Goal: Transaction & Acquisition: Book appointment/travel/reservation

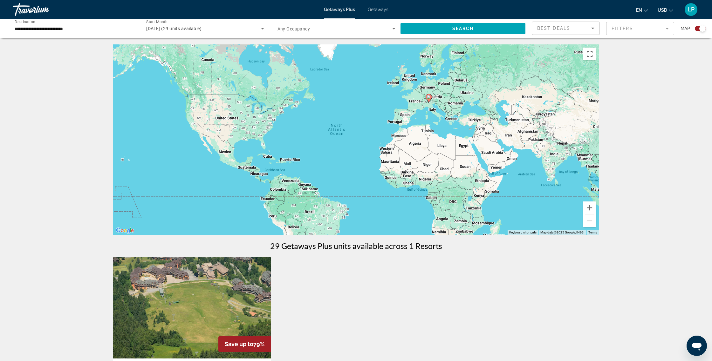
click at [417, 103] on div "To activate drag with keyboard, press Alt + Enter. Once in keyboard drag state,…" at bounding box center [356, 139] width 486 height 191
click at [428, 98] on image "Main content" at bounding box center [429, 97] width 4 height 4
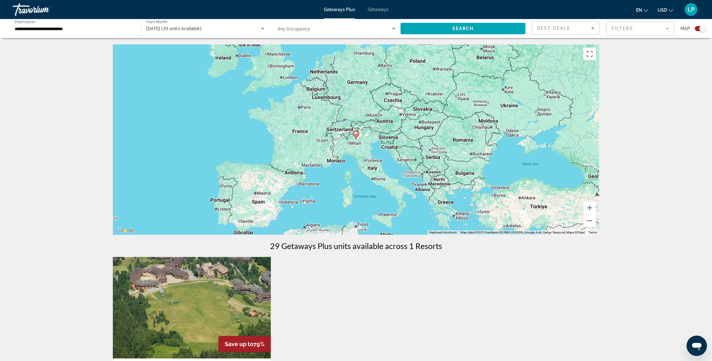
click at [304, 110] on div "To navigate, press the arrow keys. To activate drag with keyboard, press Alt + …" at bounding box center [356, 139] width 486 height 191
click at [301, 109] on div "To activate drag with keyboard, press Alt + Enter. Once in keyboard drag state,…" at bounding box center [356, 139] width 486 height 191
click at [300, 110] on div "To activate drag with keyboard, press Alt + Enter. Once in keyboard drag state,…" at bounding box center [356, 139] width 486 height 191
click at [87, 27] on input "**********" at bounding box center [74, 29] width 118 height 8
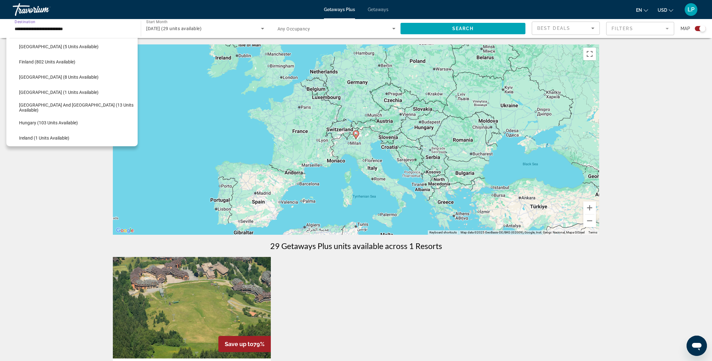
scroll to position [149, 0]
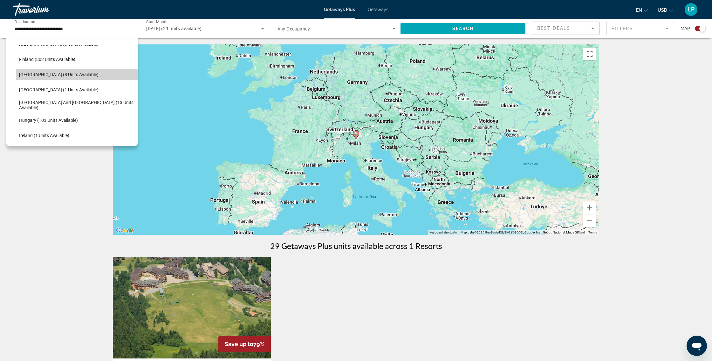
click at [55, 74] on span "[GEOGRAPHIC_DATA] (8 units available)" at bounding box center [58, 74] width 79 height 5
type input "**********"
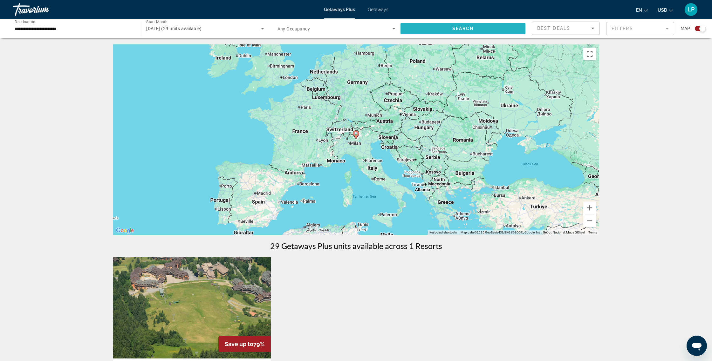
click at [465, 27] on span "Search" at bounding box center [463, 28] width 22 height 5
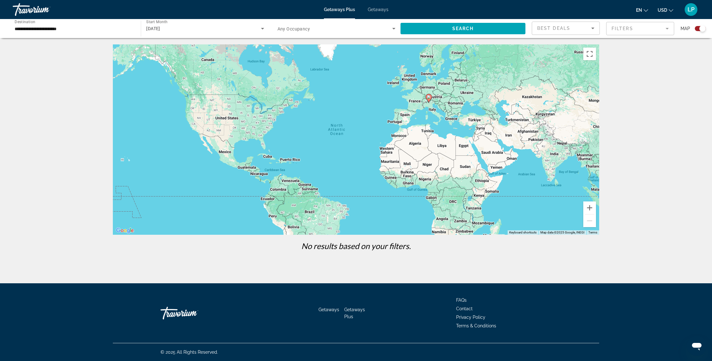
click at [266, 29] on icon "Search widget" at bounding box center [263, 29] width 8 height 8
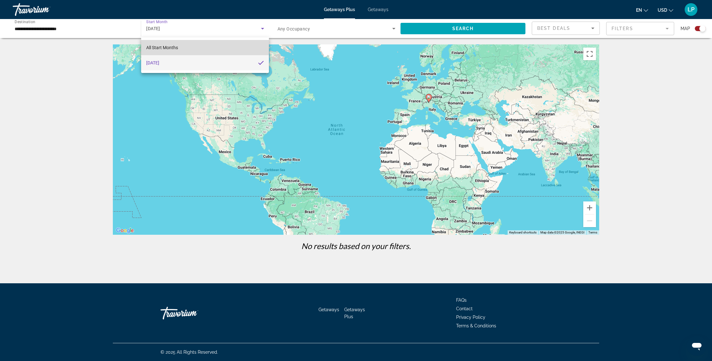
click at [155, 46] on span "All Start Months" at bounding box center [162, 47] width 32 height 5
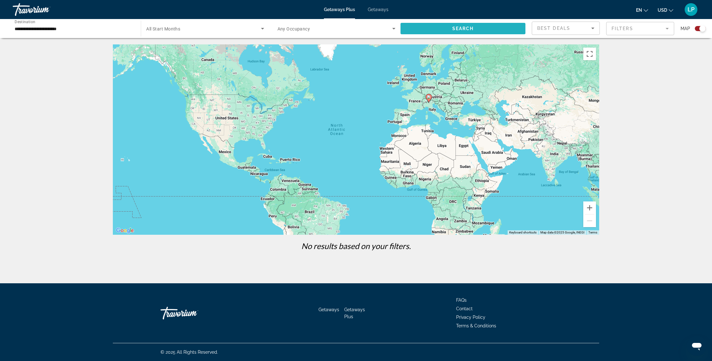
click at [453, 26] on span "Search" at bounding box center [463, 28] width 22 height 5
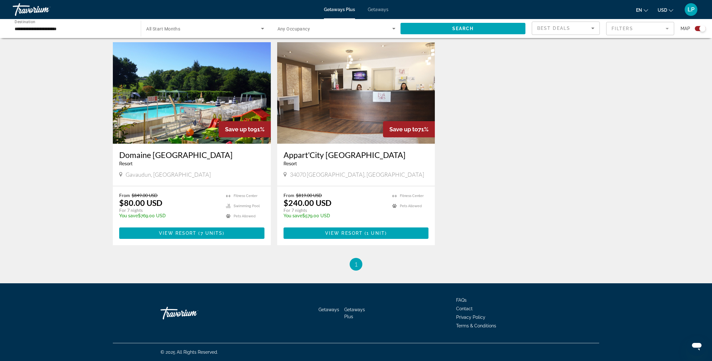
scroll to position [125, 0]
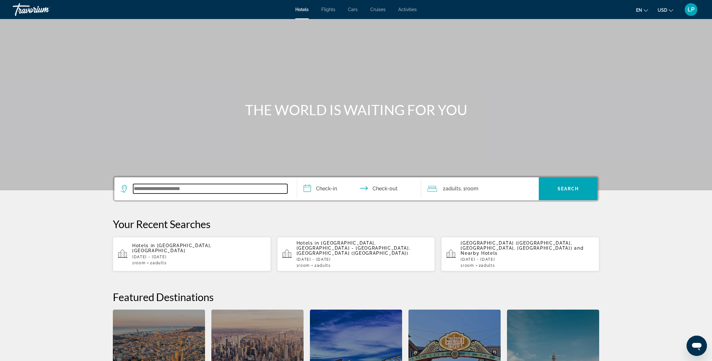
click at [168, 189] on input "Search widget" at bounding box center [210, 189] width 154 height 10
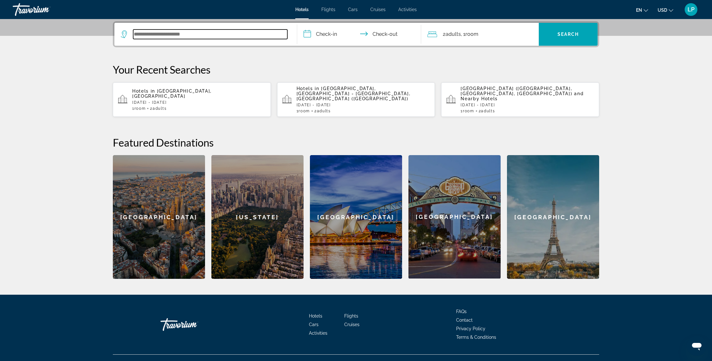
scroll to position [155, 0]
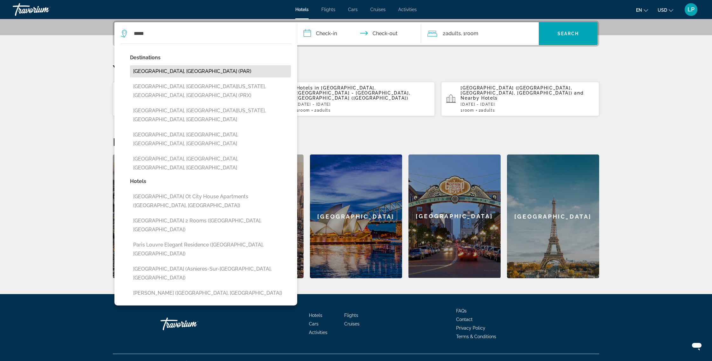
click at [162, 71] on button "Paris, France (PAR)" at bounding box center [210, 71] width 161 height 12
type input "**********"
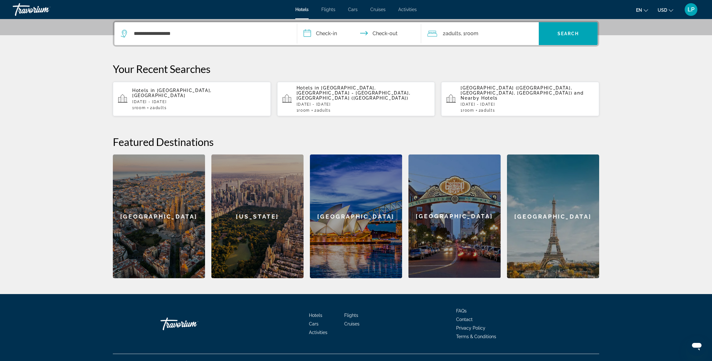
click at [316, 32] on input "**********" at bounding box center [360, 34] width 126 height 25
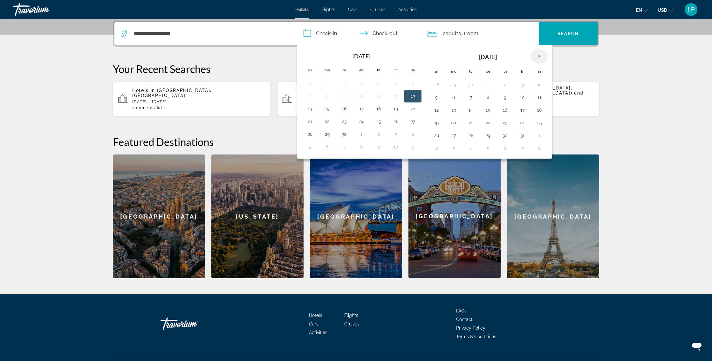
click at [539, 57] on th "Next month" at bounding box center [538, 57] width 17 height 14
click at [522, 136] on button "28" at bounding box center [522, 135] width 10 height 9
click at [488, 150] on button "3" at bounding box center [487, 148] width 10 height 9
type input "**********"
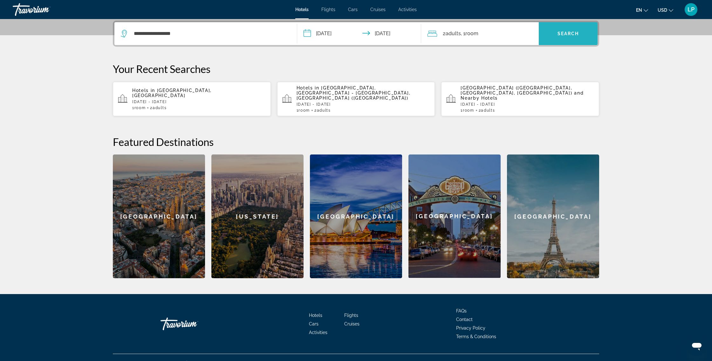
click at [570, 36] on span "Search" at bounding box center [568, 33] width 22 height 5
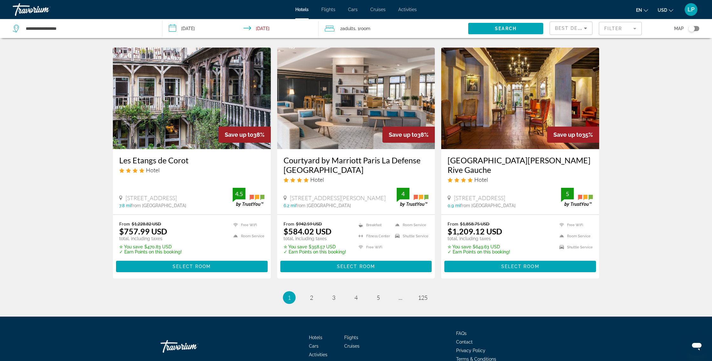
scroll to position [761, 0]
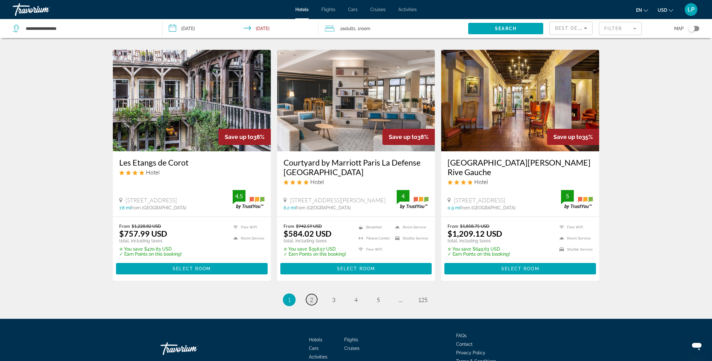
click at [312, 297] on span "2" at bounding box center [311, 300] width 3 height 7
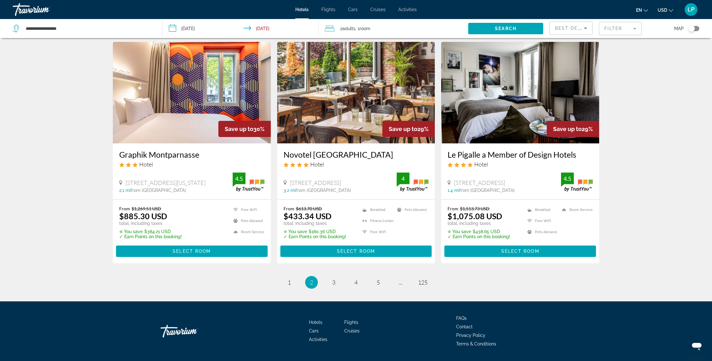
scroll to position [758, 0]
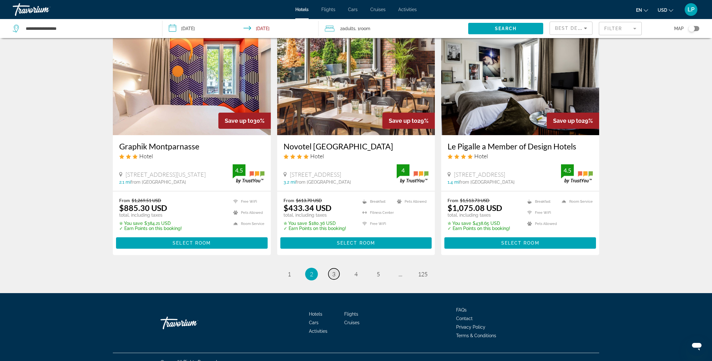
click at [335, 269] on link "page 3" at bounding box center [333, 274] width 11 height 11
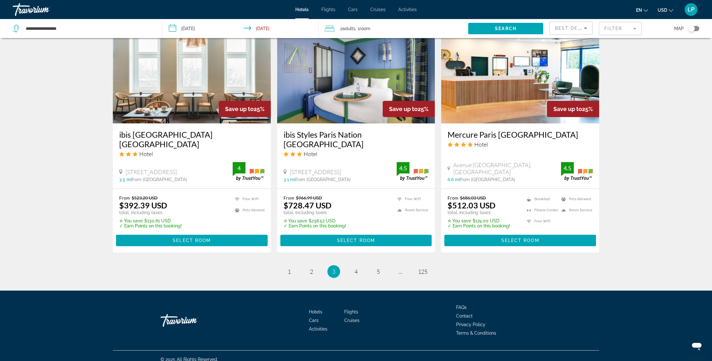
scroll to position [749, 0]
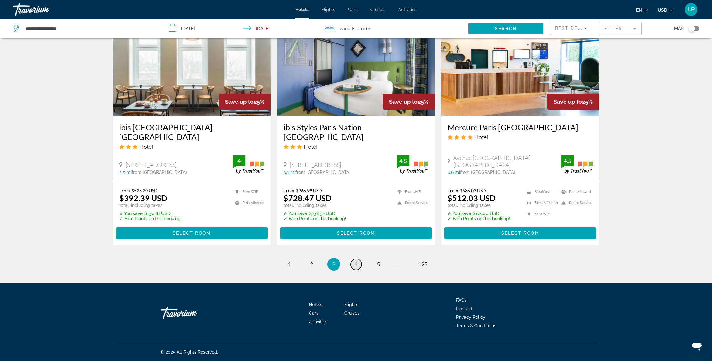
click at [357, 266] on span "4" at bounding box center [355, 264] width 3 height 7
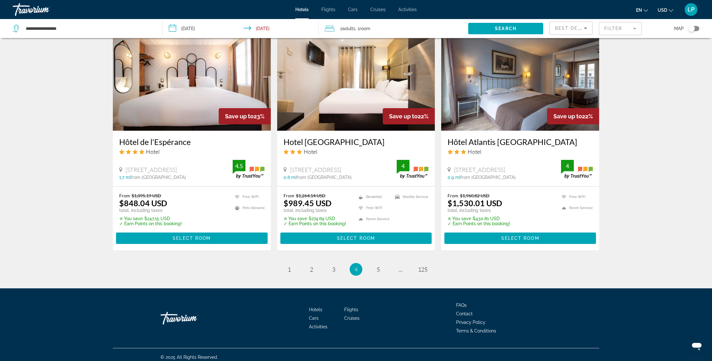
scroll to position [737, 0]
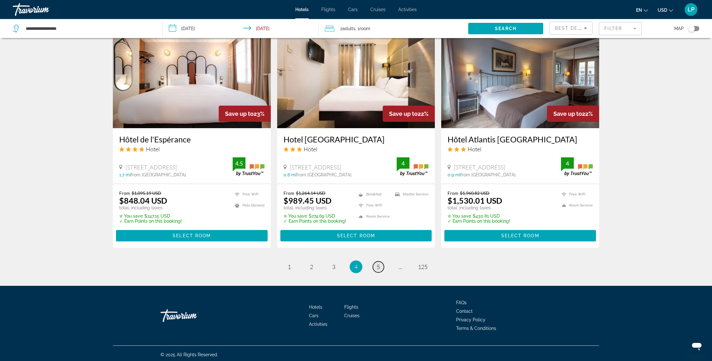
click at [376, 266] on span "5" at bounding box center [377, 267] width 3 height 7
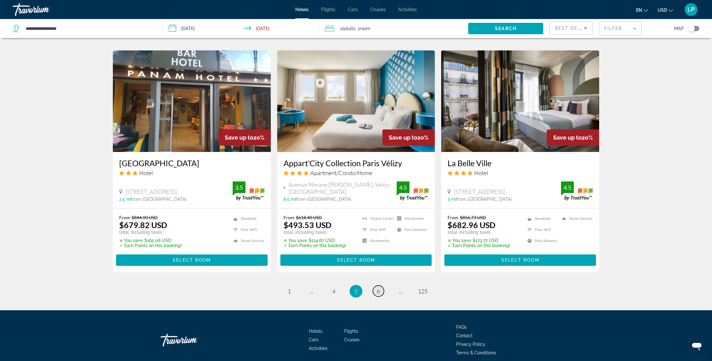
scroll to position [748, 0]
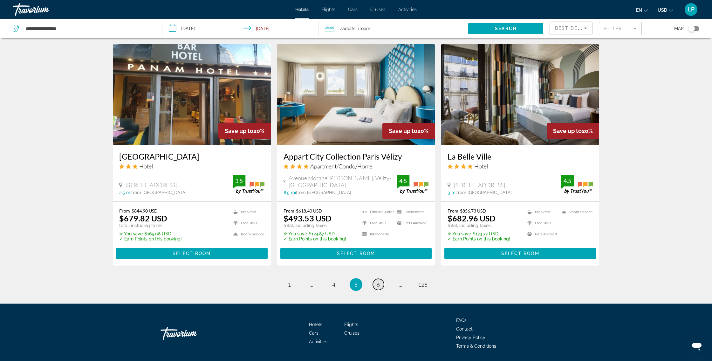
click at [377, 281] on span "6" at bounding box center [377, 284] width 3 height 7
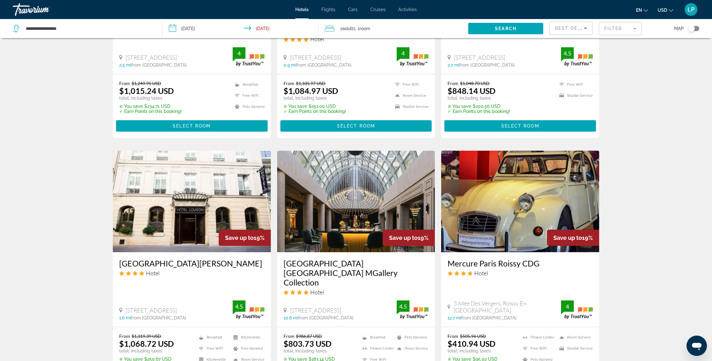
scroll to position [505, 0]
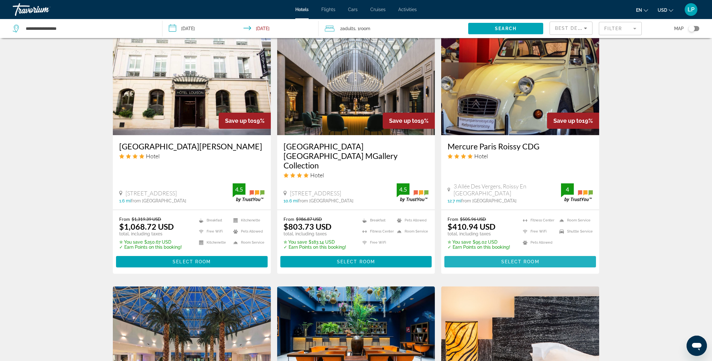
click at [523, 260] on span "Select Room" at bounding box center [520, 262] width 38 height 5
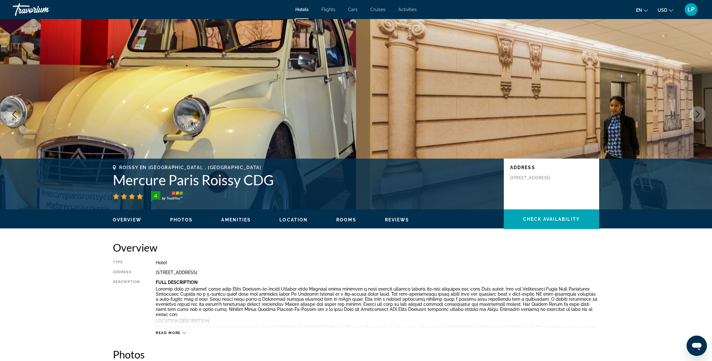
click at [698, 115] on icon "Next image" at bounding box center [697, 115] width 8 height 8
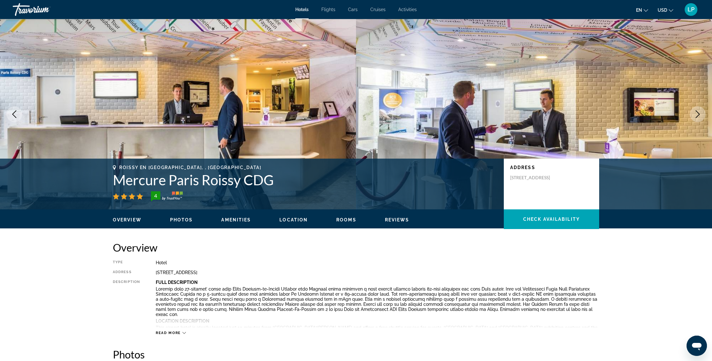
click at [698, 115] on icon "Next image" at bounding box center [697, 115] width 8 height 8
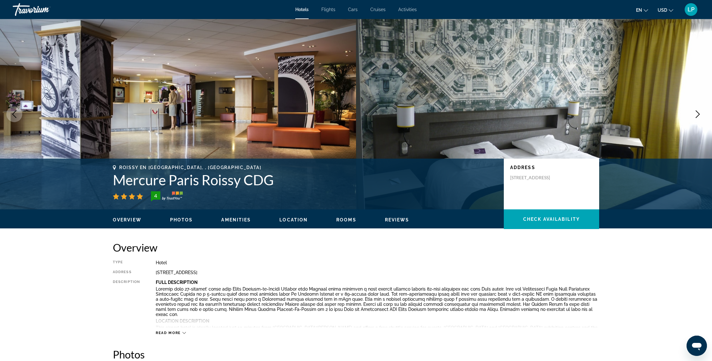
click at [697, 114] on icon "Next image" at bounding box center [697, 115] width 8 height 8
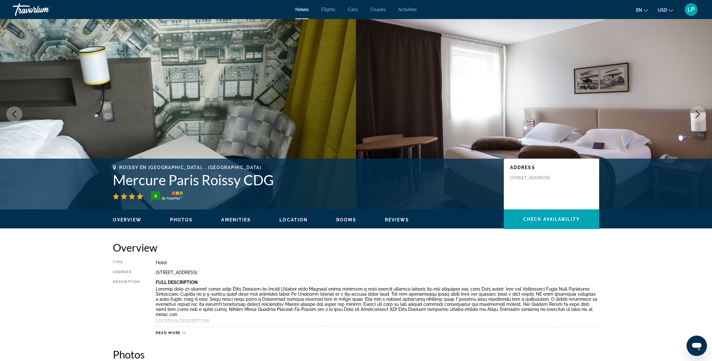
click at [697, 114] on icon "Next image" at bounding box center [697, 115] width 8 height 8
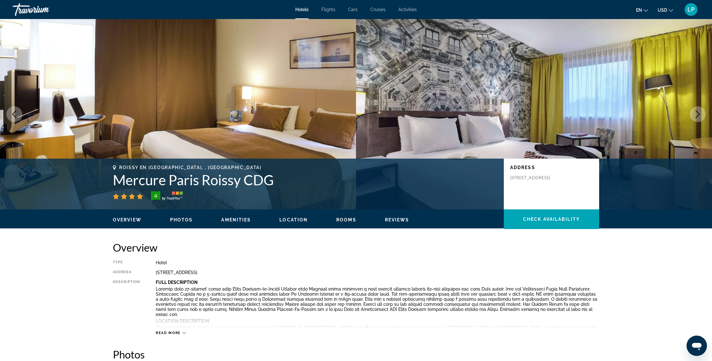
click at [697, 114] on icon "Next image" at bounding box center [697, 115] width 8 height 8
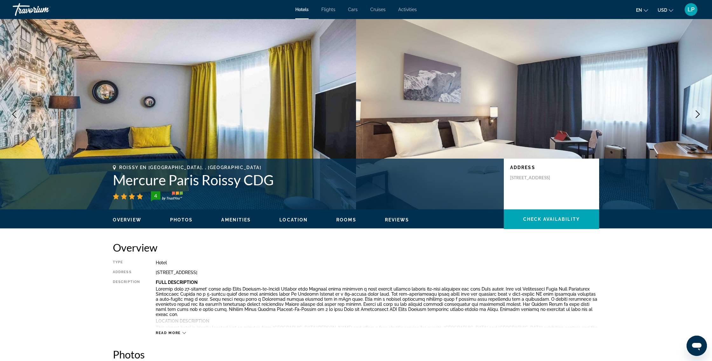
click at [697, 114] on icon "Next image" at bounding box center [697, 115] width 8 height 8
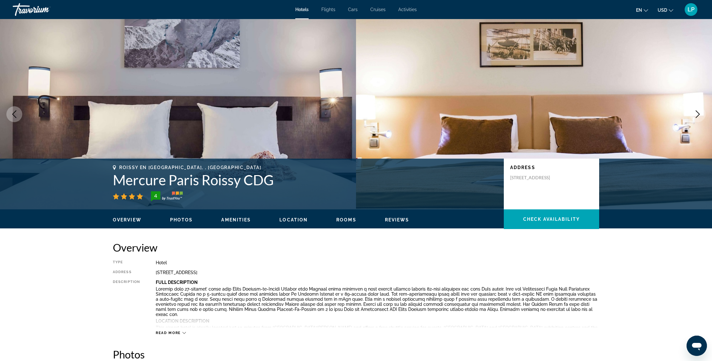
click at [697, 114] on icon "Next image" at bounding box center [697, 115] width 8 height 8
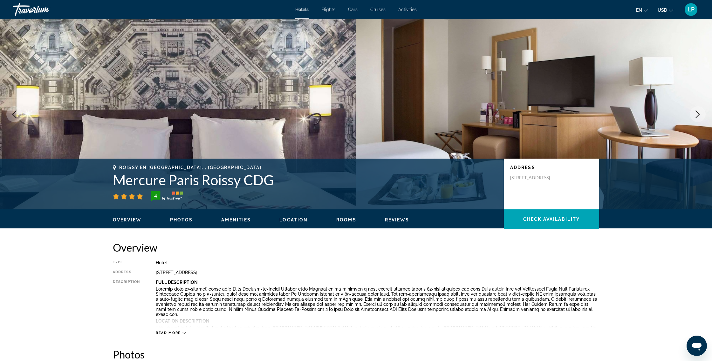
click at [697, 114] on icon "Next image" at bounding box center [697, 115] width 8 height 8
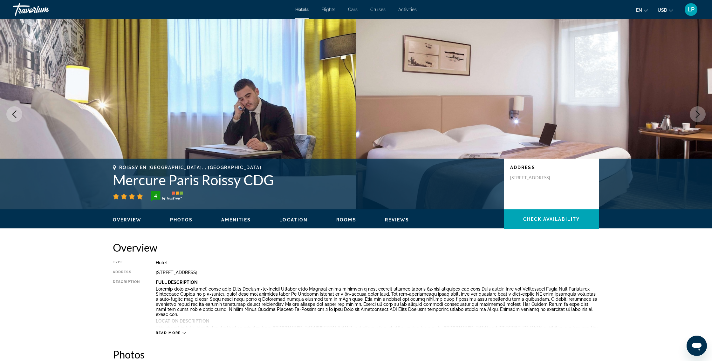
click at [697, 114] on icon "Next image" at bounding box center [697, 115] width 8 height 8
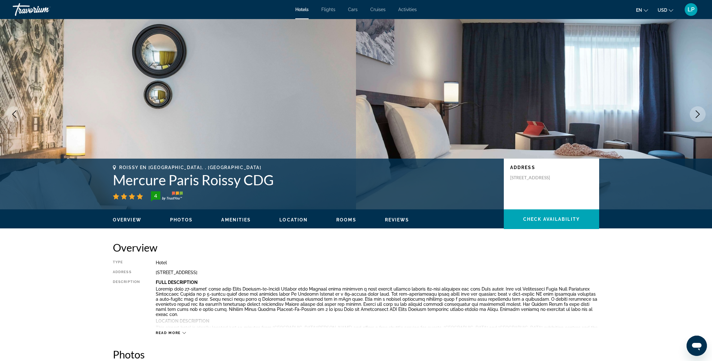
click at [697, 114] on icon "Next image" at bounding box center [697, 115] width 8 height 8
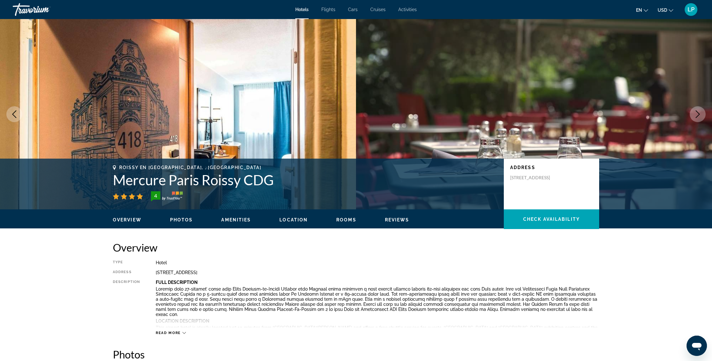
click at [697, 114] on icon "Next image" at bounding box center [697, 115] width 8 height 8
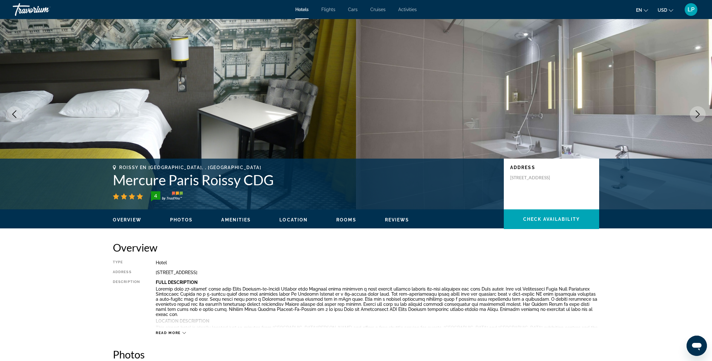
click at [697, 114] on icon "Next image" at bounding box center [697, 115] width 8 height 8
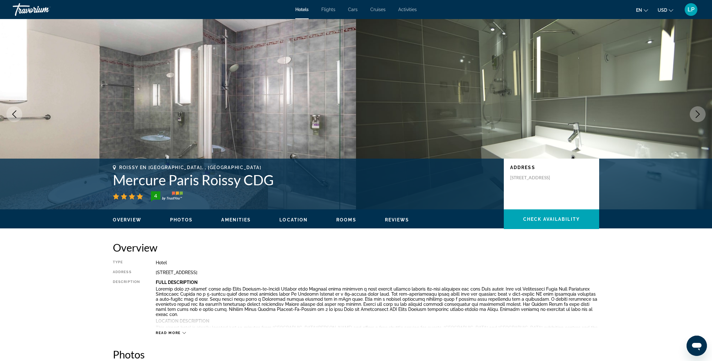
click at [697, 114] on icon "Next image" at bounding box center [697, 115] width 8 height 8
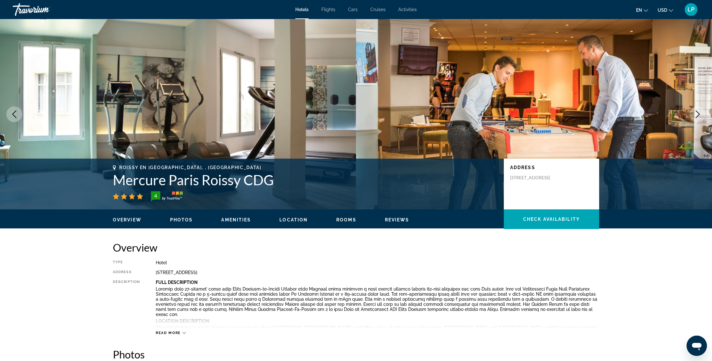
click at [697, 114] on icon "Next image" at bounding box center [697, 115] width 8 height 8
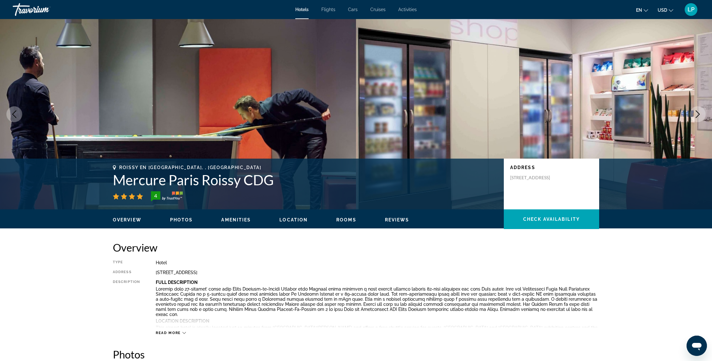
click at [697, 114] on icon "Next image" at bounding box center [697, 115] width 8 height 8
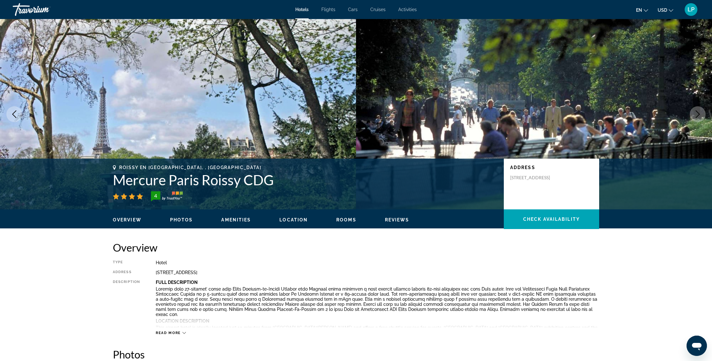
click at [14, 112] on icon "Previous image" at bounding box center [14, 115] width 8 height 8
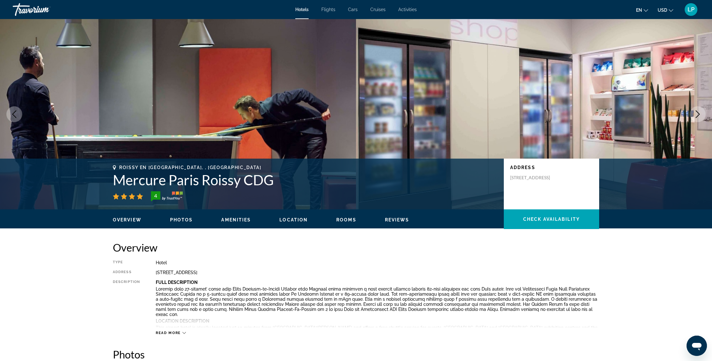
click at [694, 116] on icon "Next image" at bounding box center [697, 115] width 8 height 8
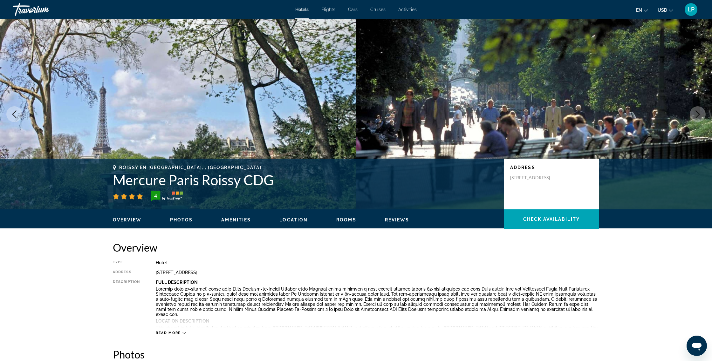
click at [694, 116] on icon "Next image" at bounding box center [697, 115] width 8 height 8
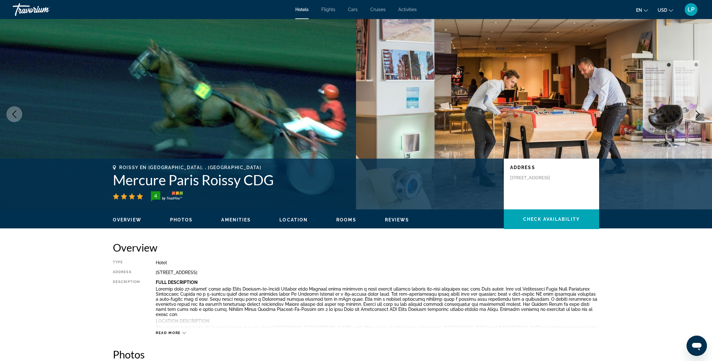
click at [184, 220] on span "Photos" at bounding box center [181, 220] width 23 height 5
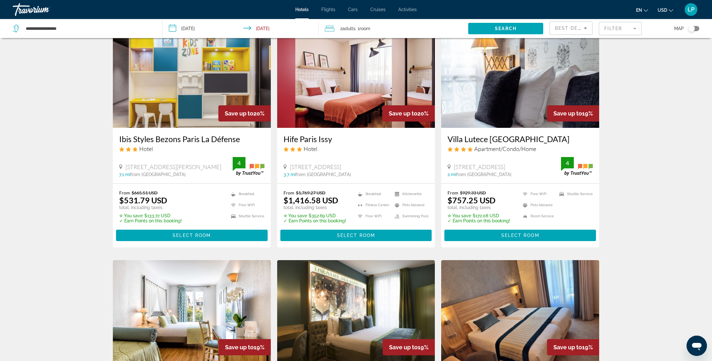
scroll to position [32, 0]
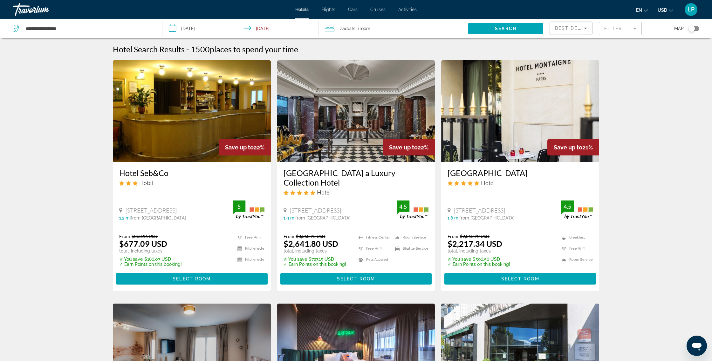
click at [636, 29] on mat-form-field "Filter" at bounding box center [619, 28] width 43 height 13
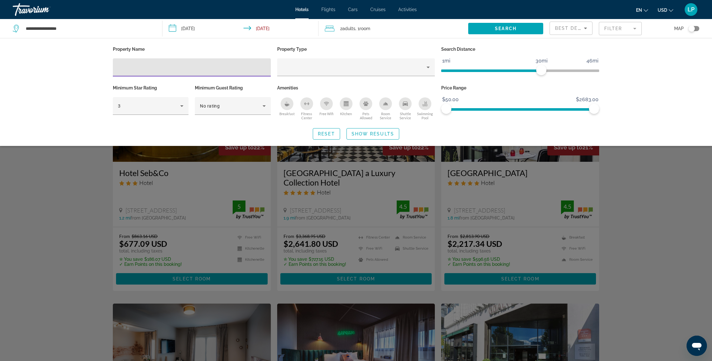
click at [183, 66] on input "Hotel Filters" at bounding box center [192, 68] width 148 height 8
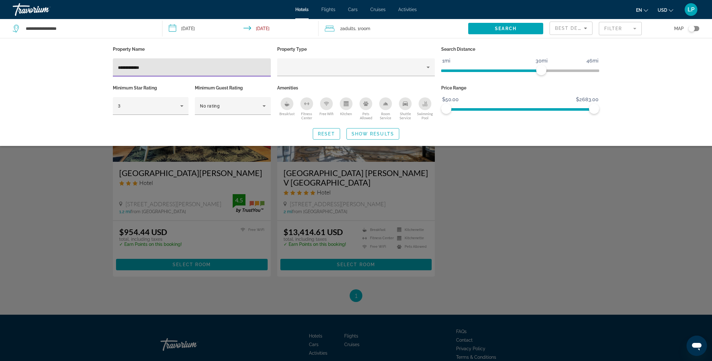
type input "**********"
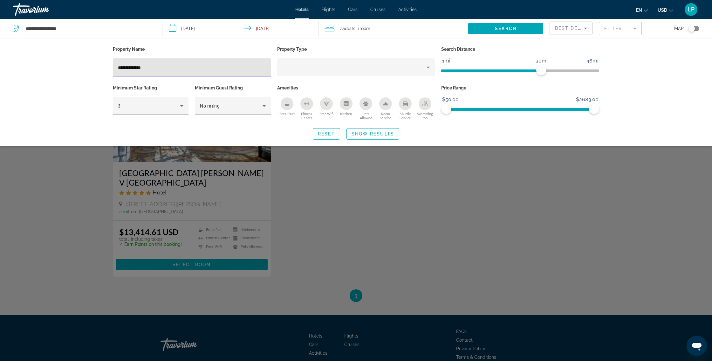
drag, startPoint x: 151, startPoint y: 65, endPoint x: 109, endPoint y: 60, distance: 42.5
click at [110, 60] on div "**********" at bounding box center [192, 64] width 164 height 39
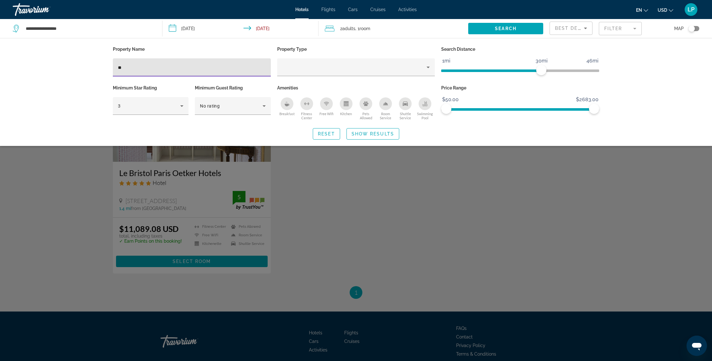
type input "*"
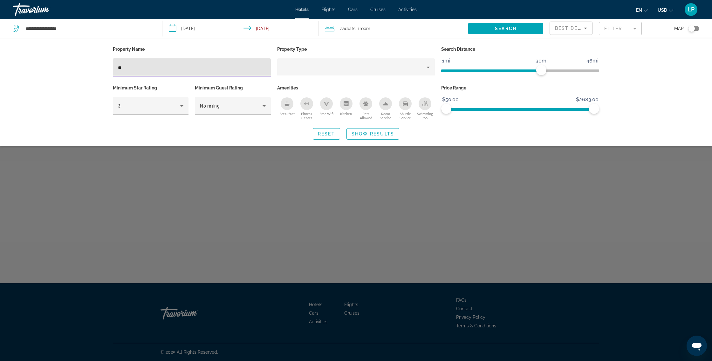
type input "*"
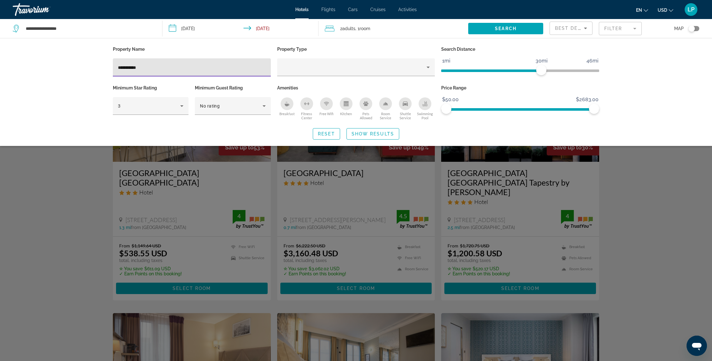
type input "**********"
click at [195, 190] on div "Search widget" at bounding box center [356, 228] width 712 height 266
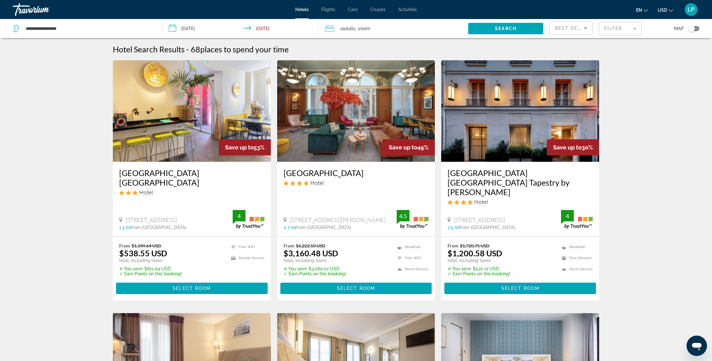
scroll to position [2, 0]
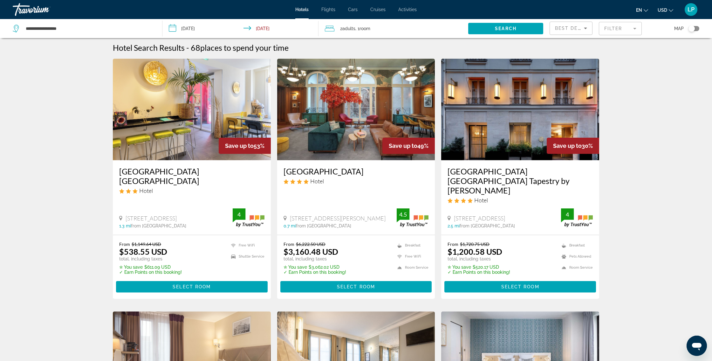
click at [189, 140] on img "Main content" at bounding box center [192, 110] width 158 height 102
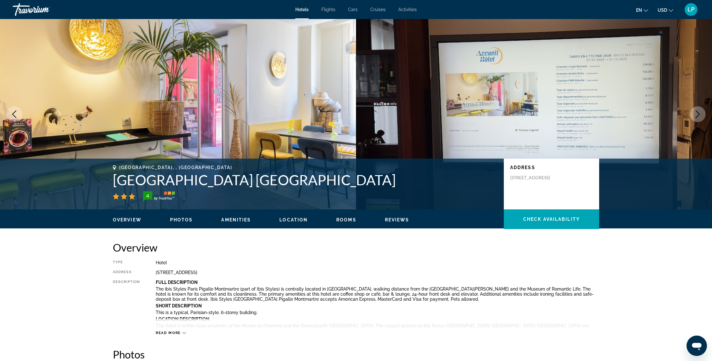
scroll to position [2, 0]
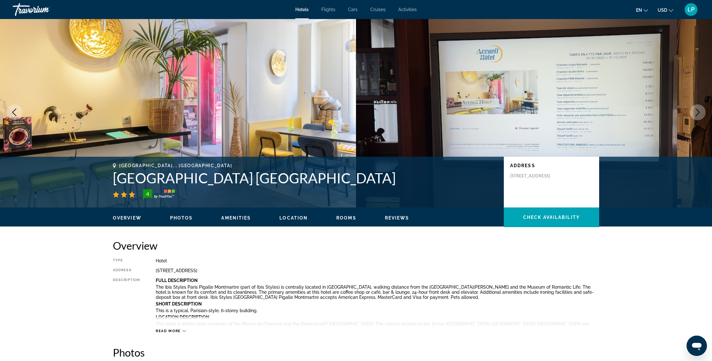
click at [696, 112] on icon "Next image" at bounding box center [697, 113] width 8 height 8
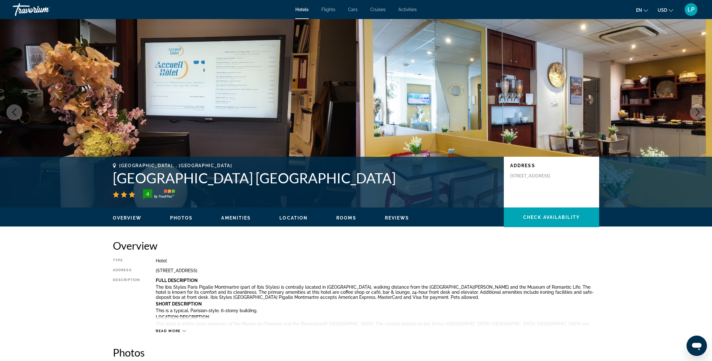
click at [696, 112] on icon "Next image" at bounding box center [697, 113] width 8 height 8
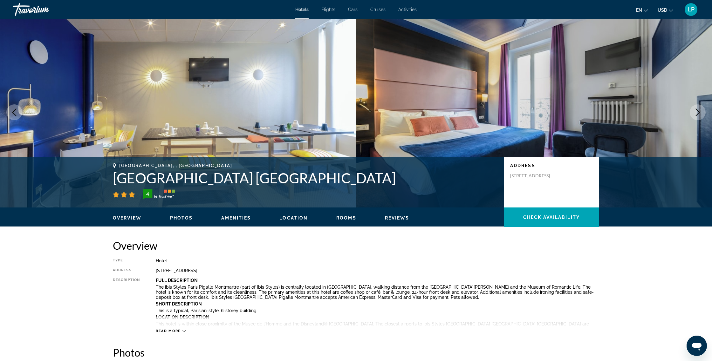
click at [696, 112] on icon "Next image" at bounding box center [697, 113] width 8 height 8
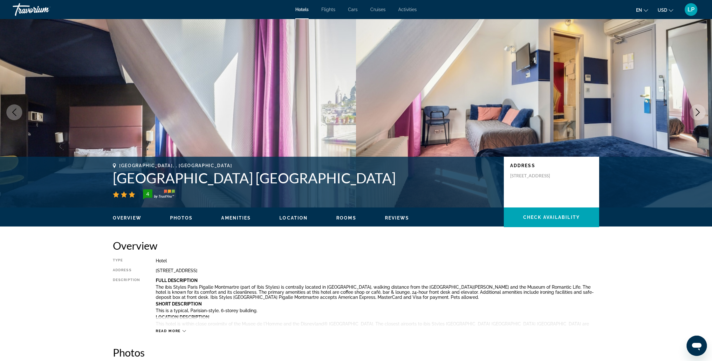
scroll to position [2, 0]
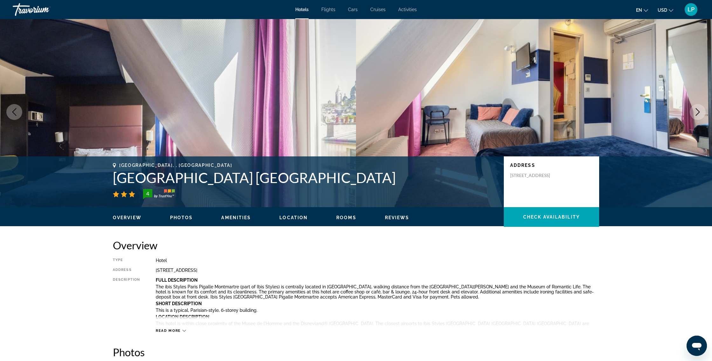
click at [129, 218] on span "Overview" at bounding box center [127, 217] width 29 height 5
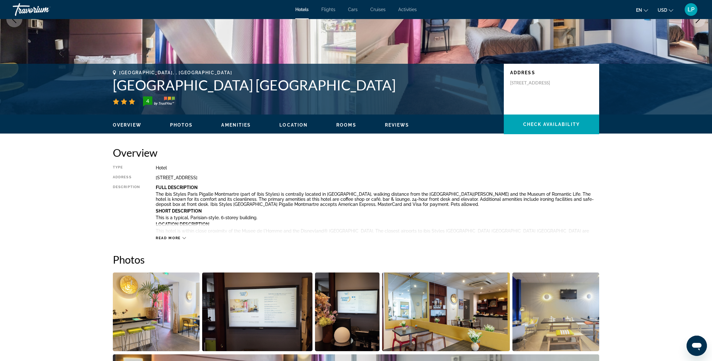
scroll to position [84, 0]
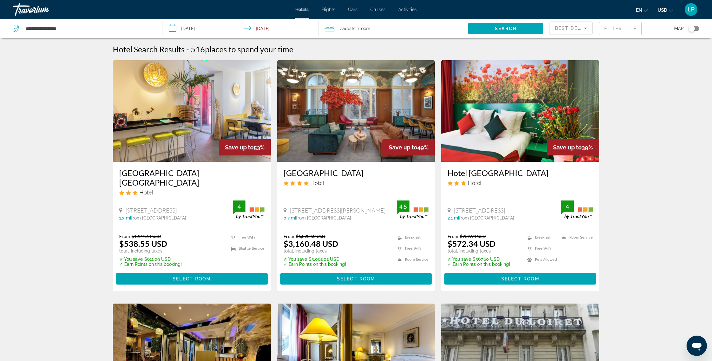
click at [638, 28] on mat-form-field "Filter" at bounding box center [619, 28] width 43 height 13
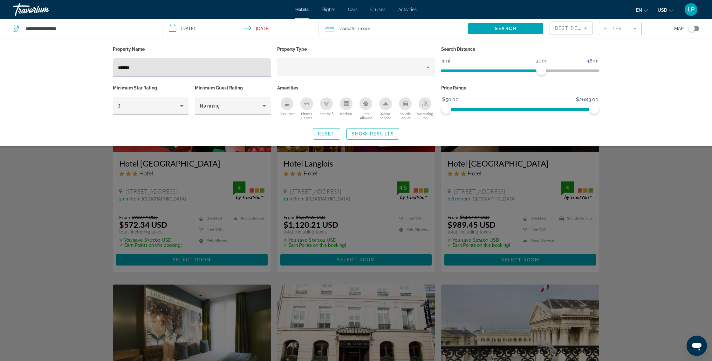
scroll to position [9, 0]
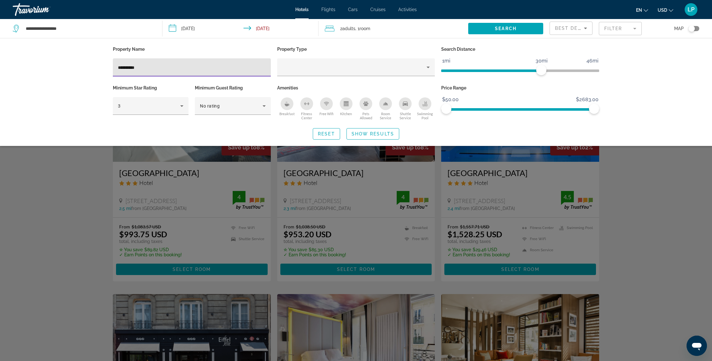
type input "**********"
click at [196, 170] on div "Search widget" at bounding box center [356, 228] width 712 height 266
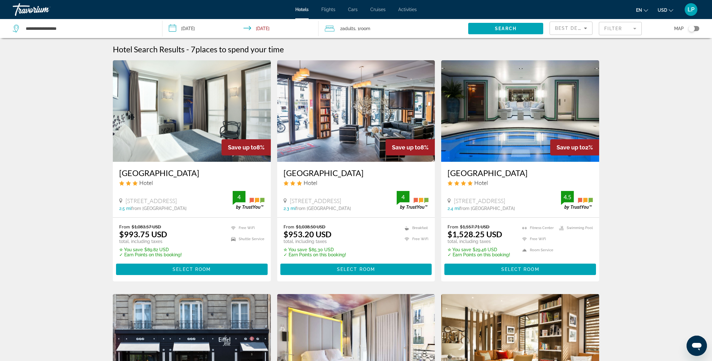
click at [183, 150] on img "Main content" at bounding box center [192, 111] width 158 height 102
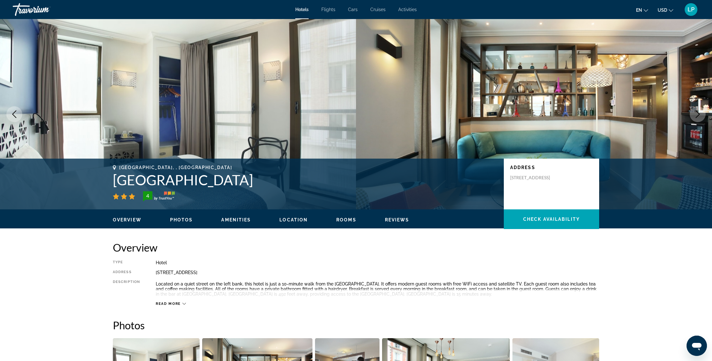
click at [134, 220] on span "Overview" at bounding box center [127, 220] width 29 height 5
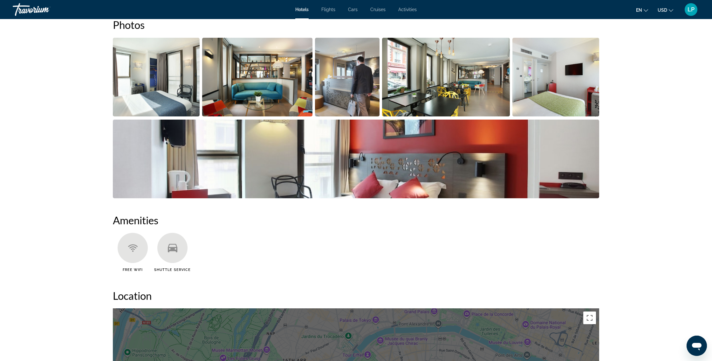
scroll to position [243, 0]
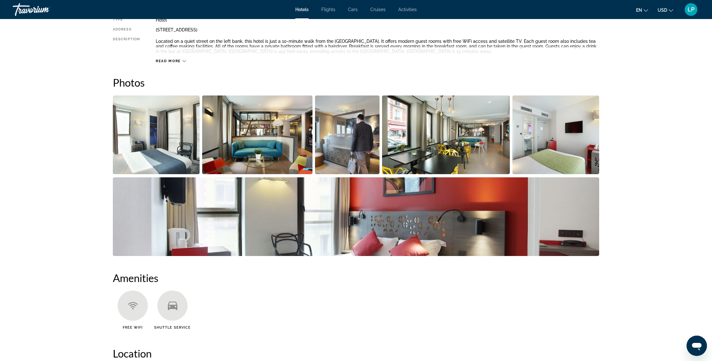
click at [181, 62] on div "Read more" at bounding box center [171, 61] width 30 height 4
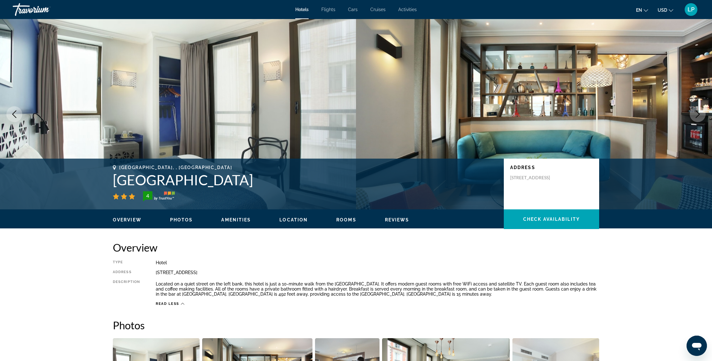
scroll to position [0, 0]
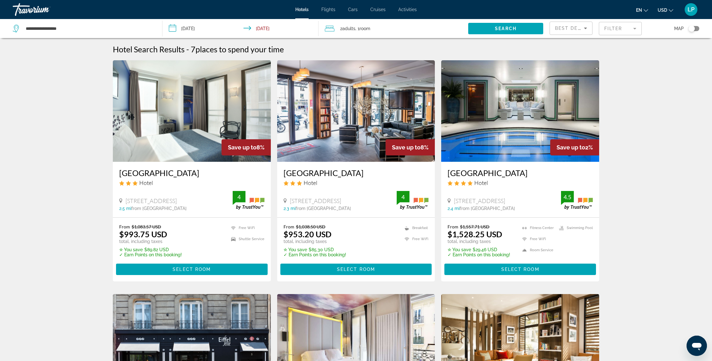
click at [638, 29] on mat-form-field "Filter" at bounding box center [619, 28] width 43 height 13
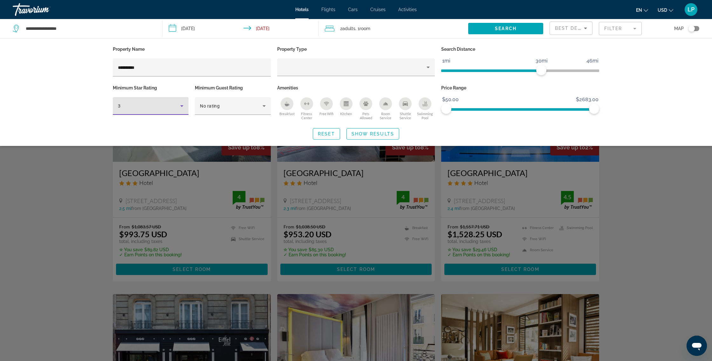
click at [182, 106] on icon "Hotel Filters" at bounding box center [181, 106] width 3 height 2
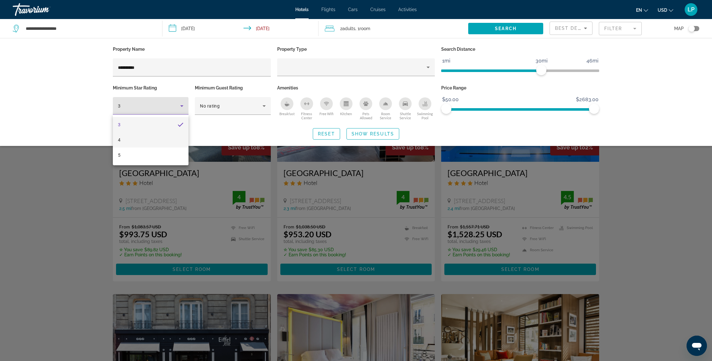
click at [140, 141] on mat-option "4" at bounding box center [151, 139] width 76 height 15
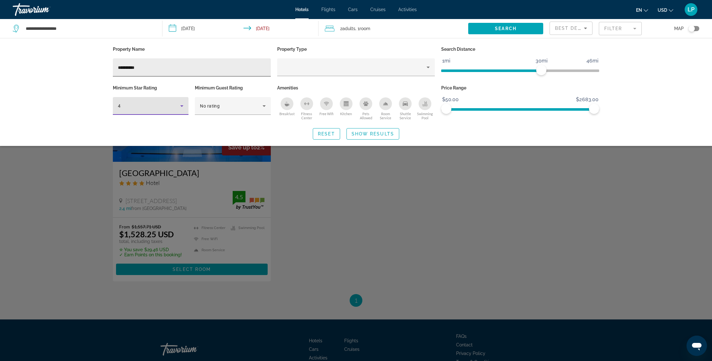
click at [155, 67] on input "**********" at bounding box center [192, 68] width 148 height 8
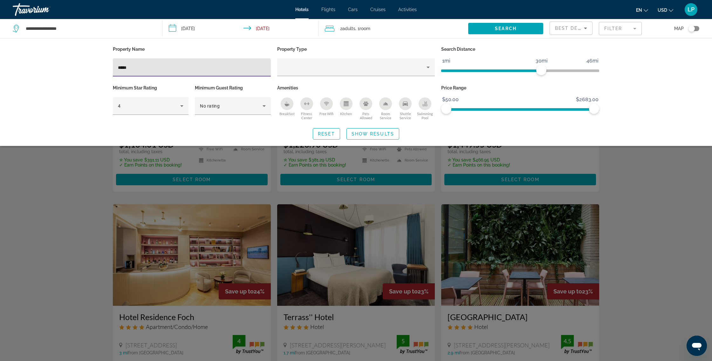
scroll to position [613, 0]
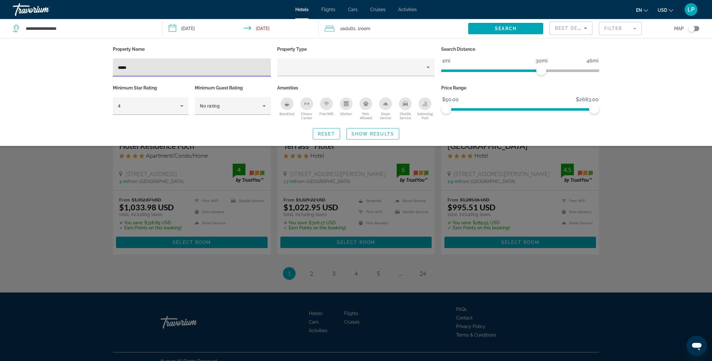
type input "*****"
click at [311, 267] on div "Search widget" at bounding box center [356, 228] width 712 height 266
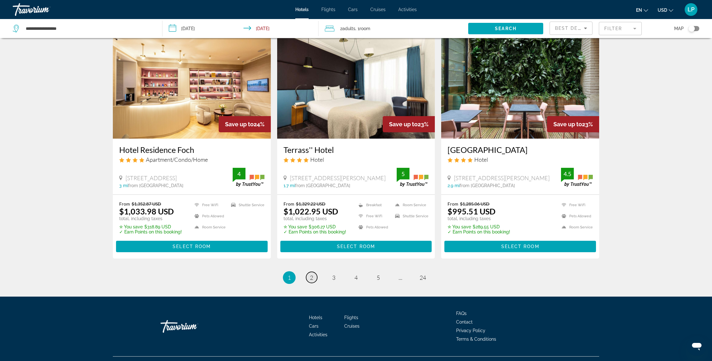
scroll to position [757, 0]
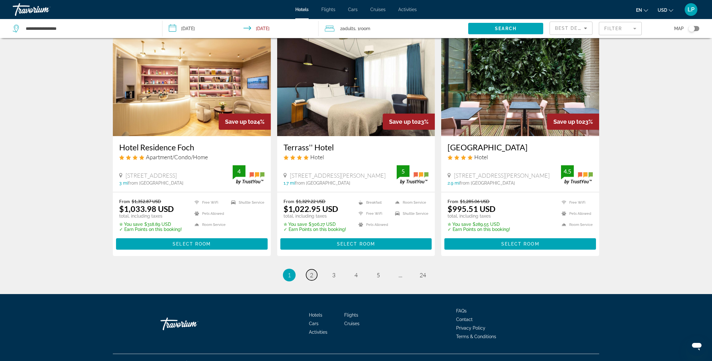
click at [311, 272] on span "2" at bounding box center [311, 275] width 3 height 7
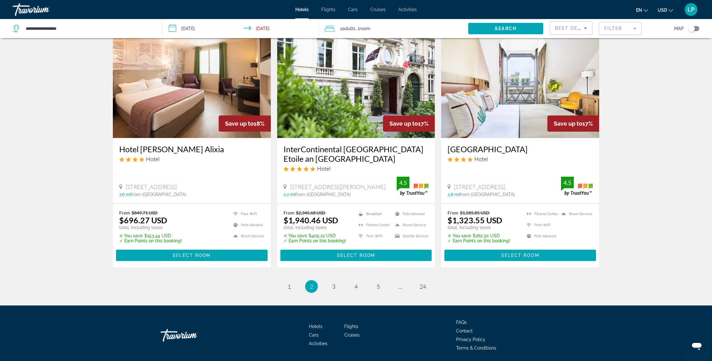
scroll to position [755, 0]
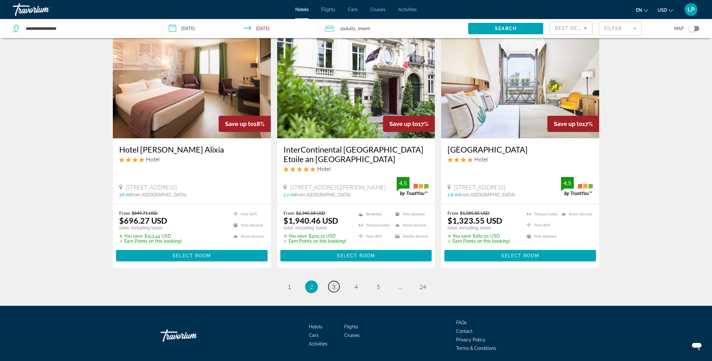
click at [334, 284] on span "3" at bounding box center [333, 287] width 3 height 7
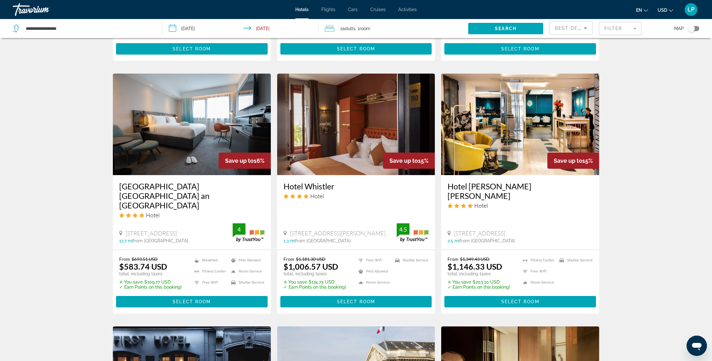
scroll to position [466, 0]
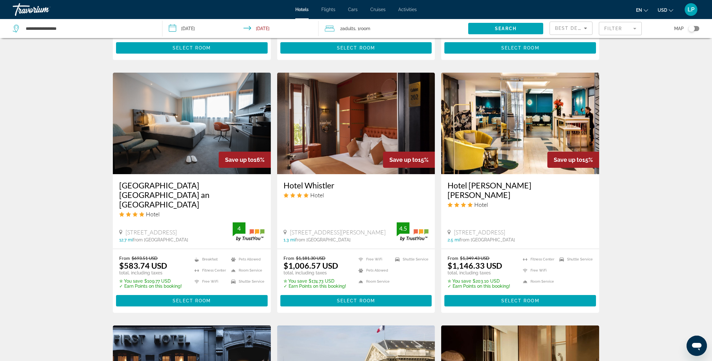
click at [194, 151] on img "Main content" at bounding box center [192, 124] width 158 height 102
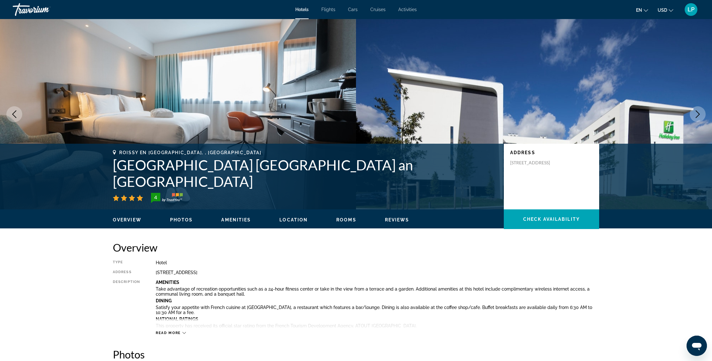
click at [134, 221] on span "Overview" at bounding box center [127, 220] width 29 height 5
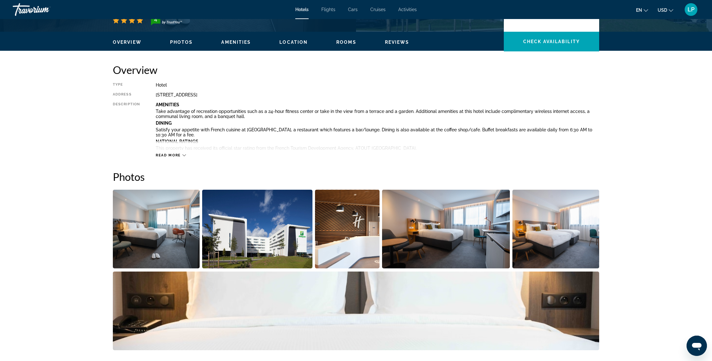
scroll to position [176, 0]
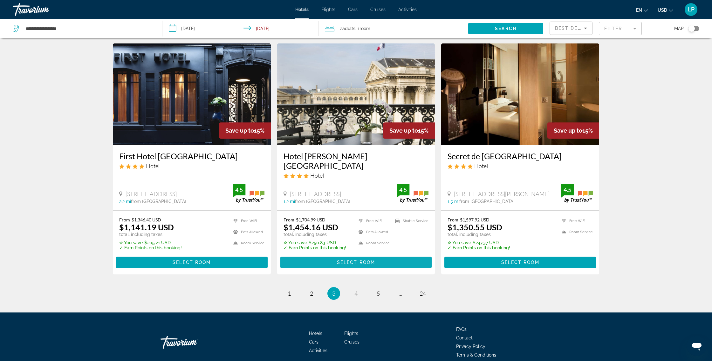
scroll to position [748, 0]
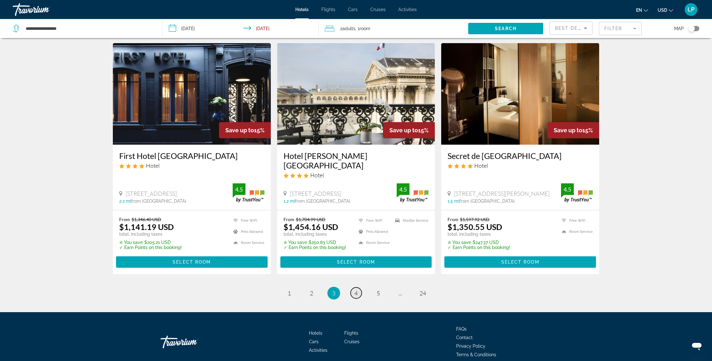
click at [355, 290] on span "4" at bounding box center [355, 293] width 3 height 7
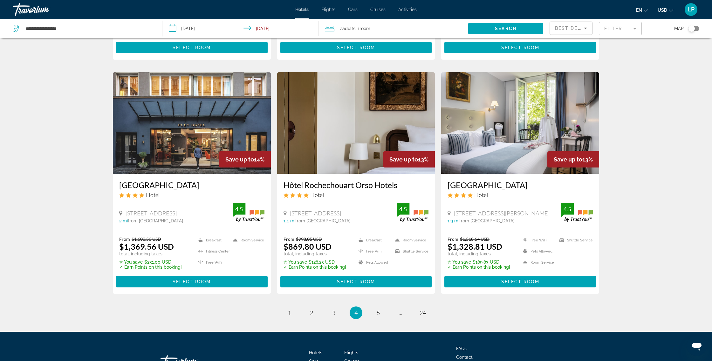
scroll to position [748, 0]
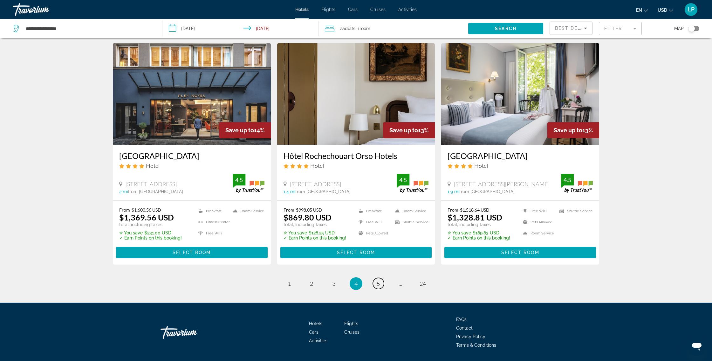
click at [378, 280] on span "5" at bounding box center [377, 283] width 3 height 7
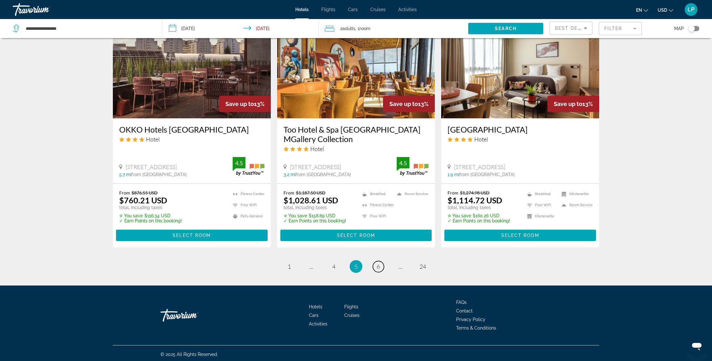
scroll to position [758, 0]
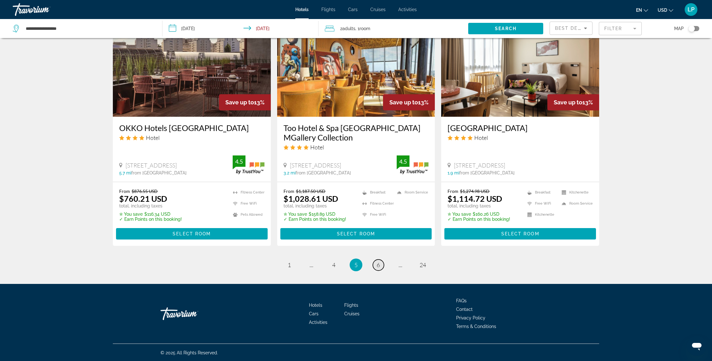
click at [379, 263] on span "6" at bounding box center [377, 265] width 3 height 7
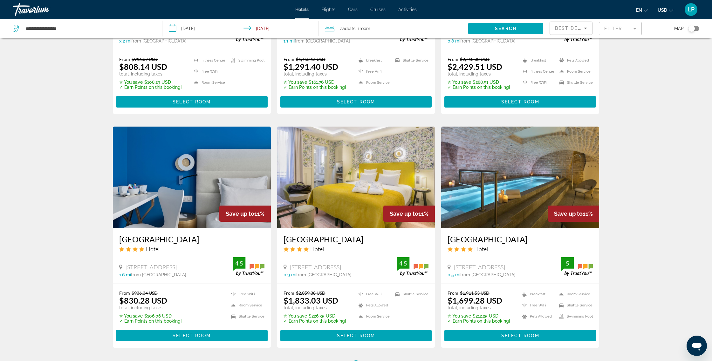
scroll to position [749, 0]
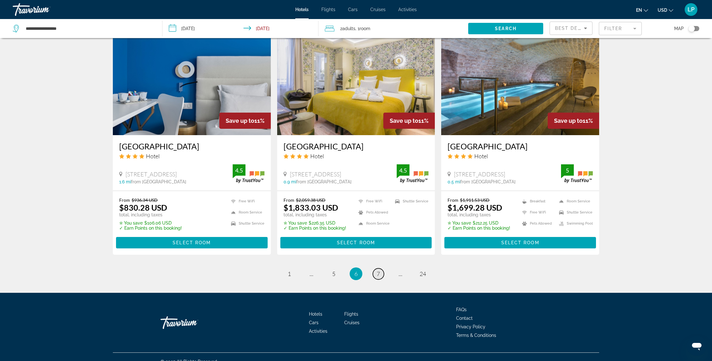
click at [380, 269] on link "page 7" at bounding box center [378, 274] width 11 height 11
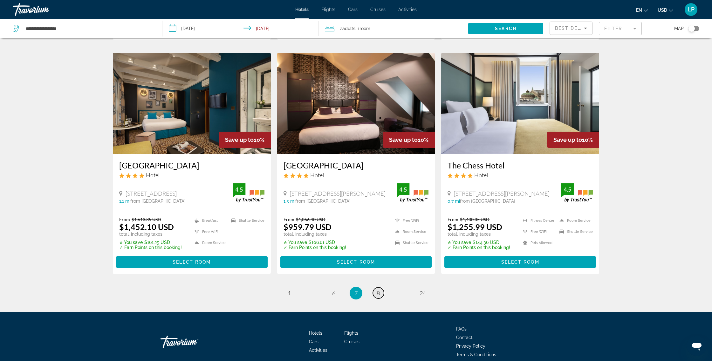
scroll to position [739, 0]
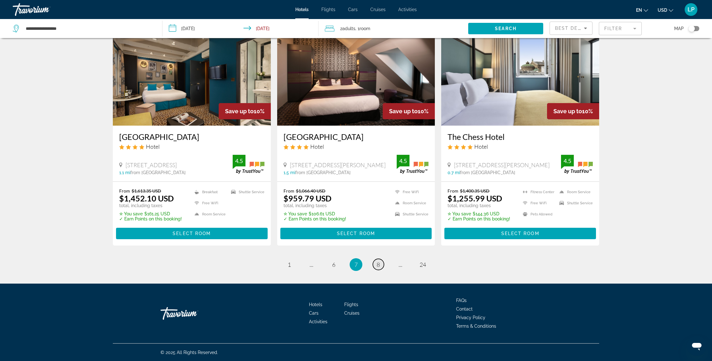
click at [377, 264] on span "8" at bounding box center [377, 264] width 3 height 7
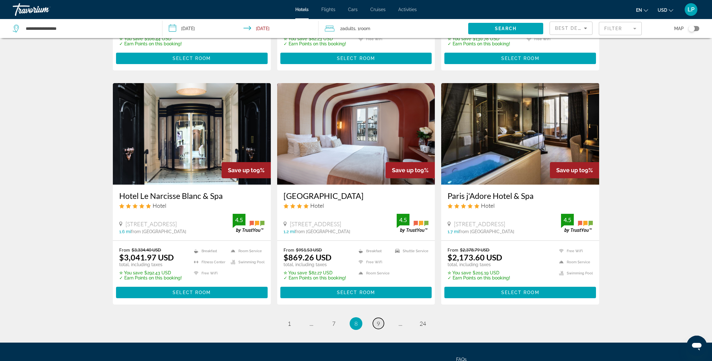
scroll to position [696, 0]
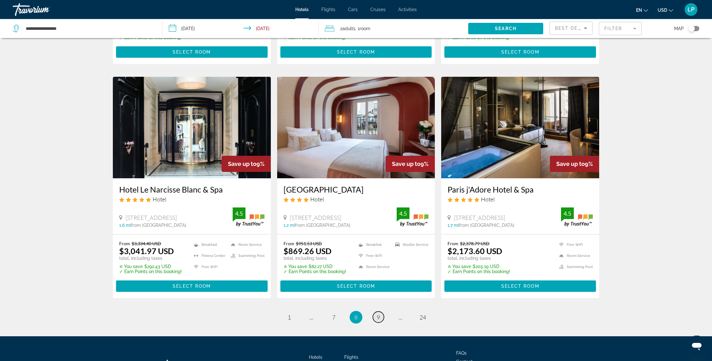
click at [377, 317] on span "9" at bounding box center [377, 317] width 3 height 7
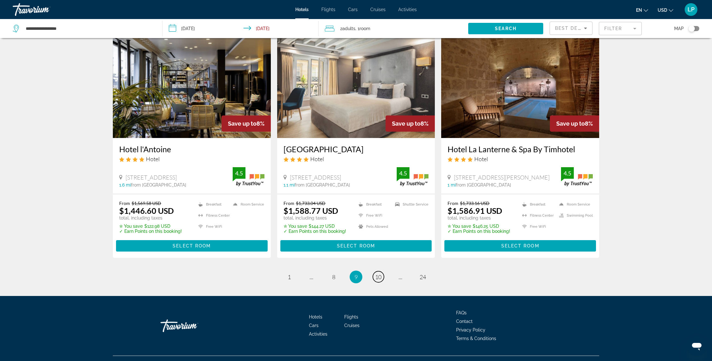
scroll to position [726, 0]
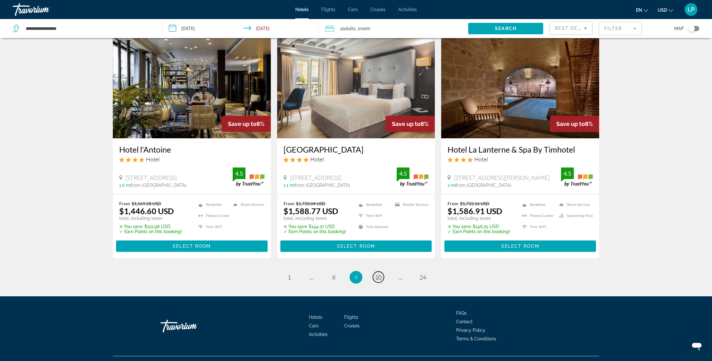
click at [380, 279] on span "10" at bounding box center [378, 277] width 6 height 7
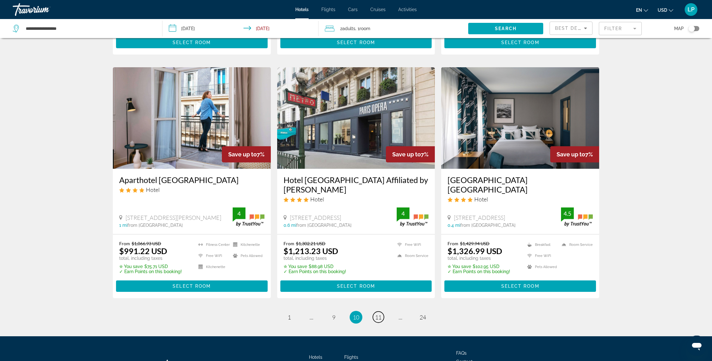
scroll to position [748, 0]
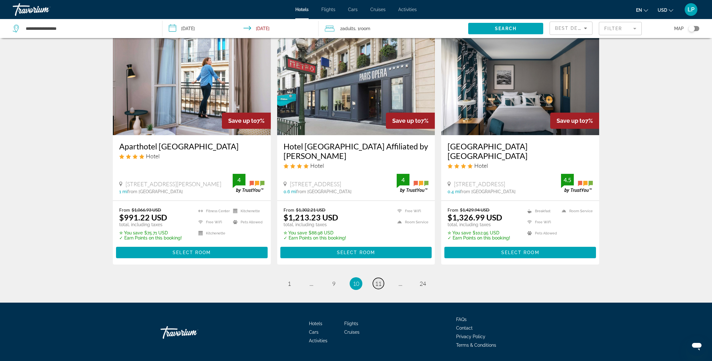
click at [377, 280] on span "11" at bounding box center [378, 283] width 6 height 7
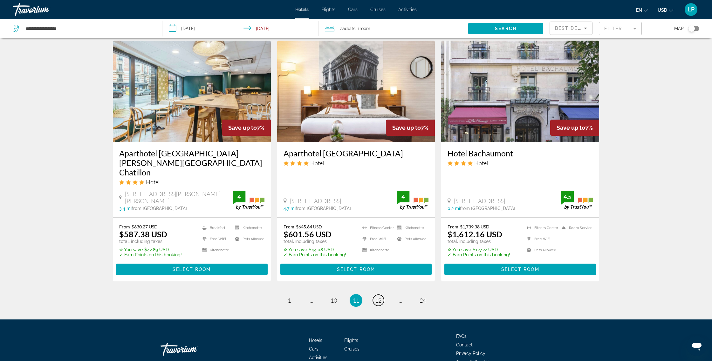
scroll to position [733, 0]
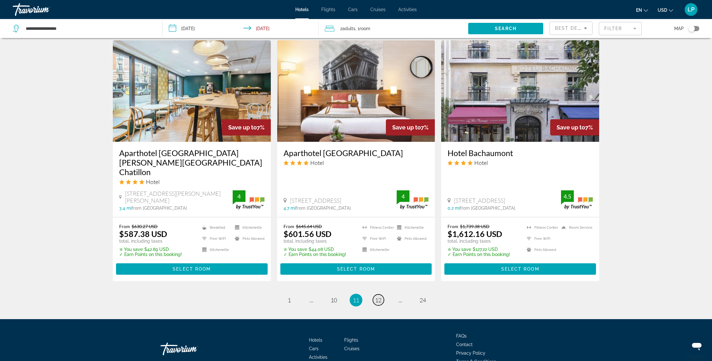
click at [377, 297] on span "12" at bounding box center [378, 300] width 6 height 7
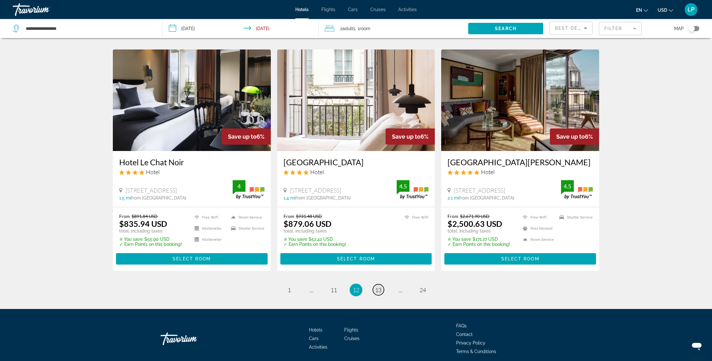
scroll to position [741, 0]
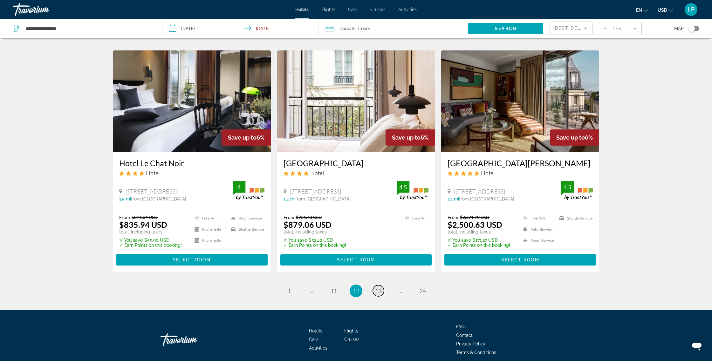
click at [379, 288] on span "13" at bounding box center [378, 291] width 6 height 7
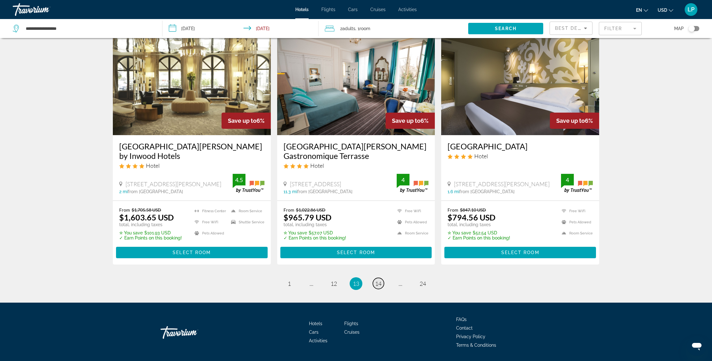
scroll to position [762, 0]
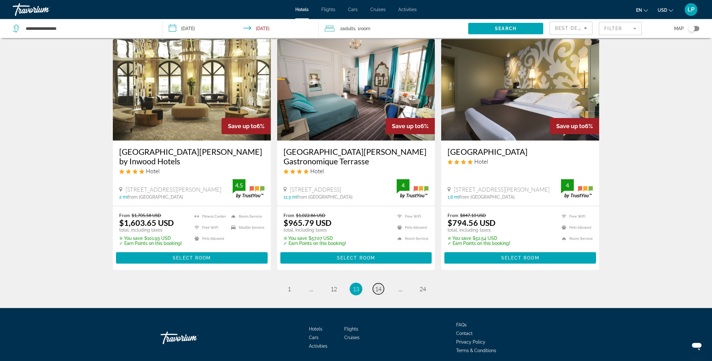
click at [378, 284] on link "page 14" at bounding box center [378, 289] width 11 height 11
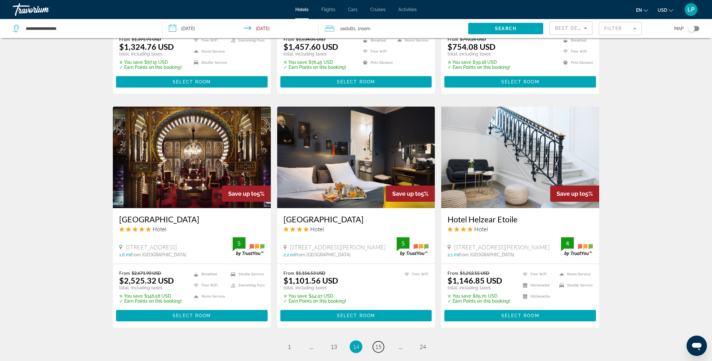
scroll to position [739, 0]
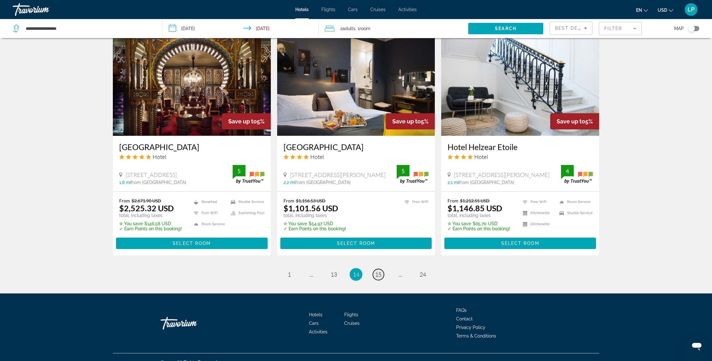
click at [376, 271] on span "15" at bounding box center [378, 274] width 6 height 7
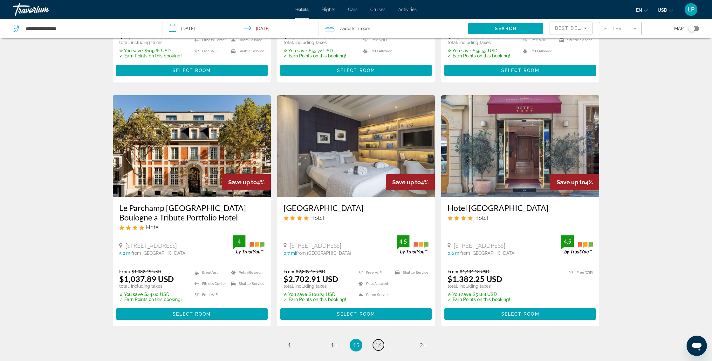
scroll to position [698, 0]
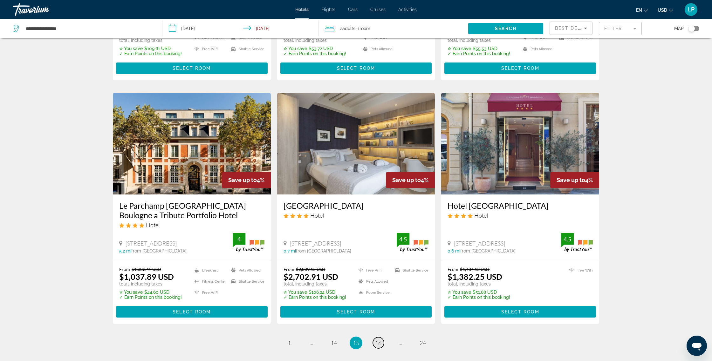
click at [377, 340] on span "16" at bounding box center [378, 343] width 6 height 7
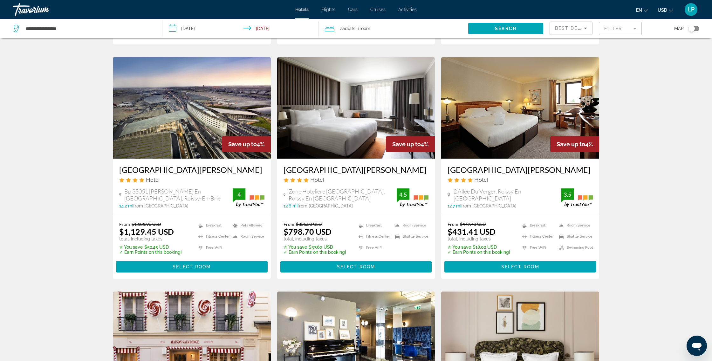
scroll to position [255, 0]
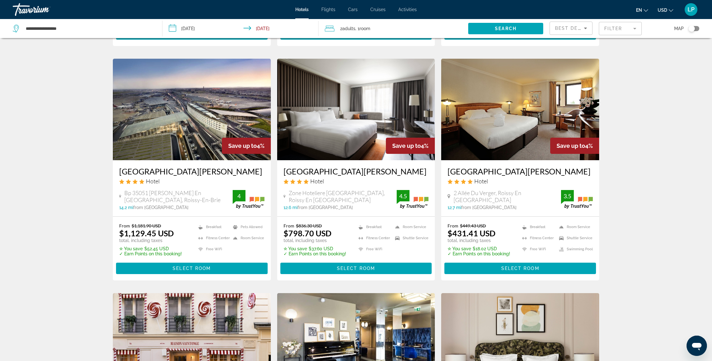
click at [514, 78] on img "Main content" at bounding box center [520, 110] width 158 height 102
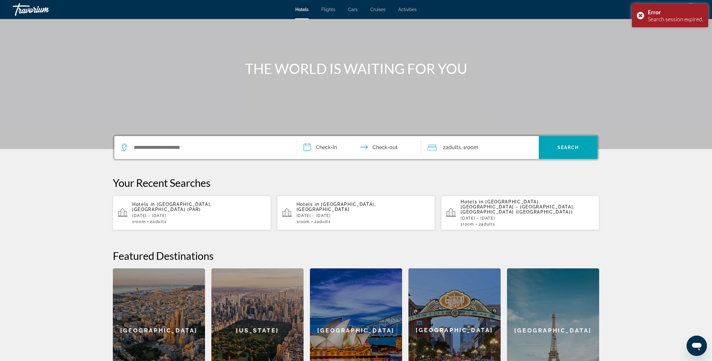
scroll to position [49, 0]
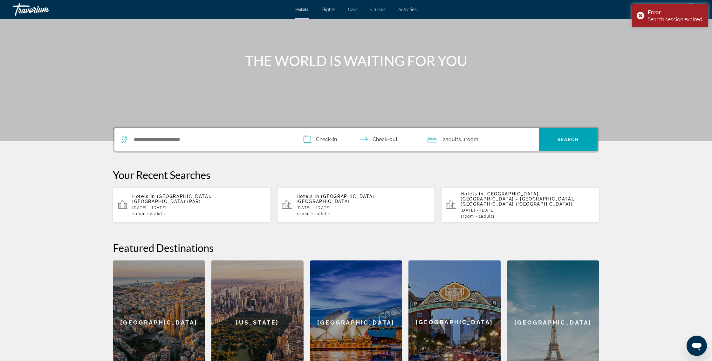
click at [177, 212] on div "1 Room rooms 2 Adult Adults" at bounding box center [198, 214] width 133 height 4
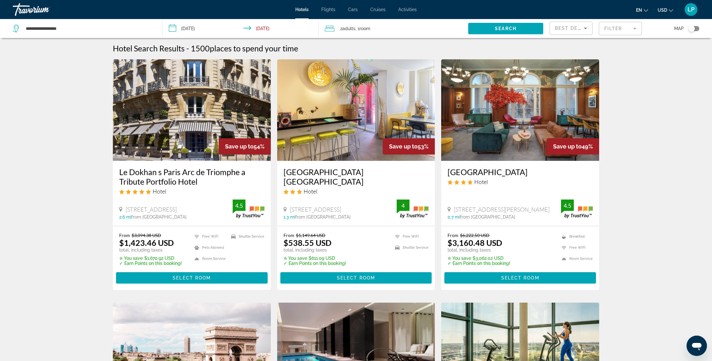
scroll to position [1, 0]
click at [350, 112] on img "Main content" at bounding box center [356, 110] width 158 height 102
